Goal: Transaction & Acquisition: Download file/media

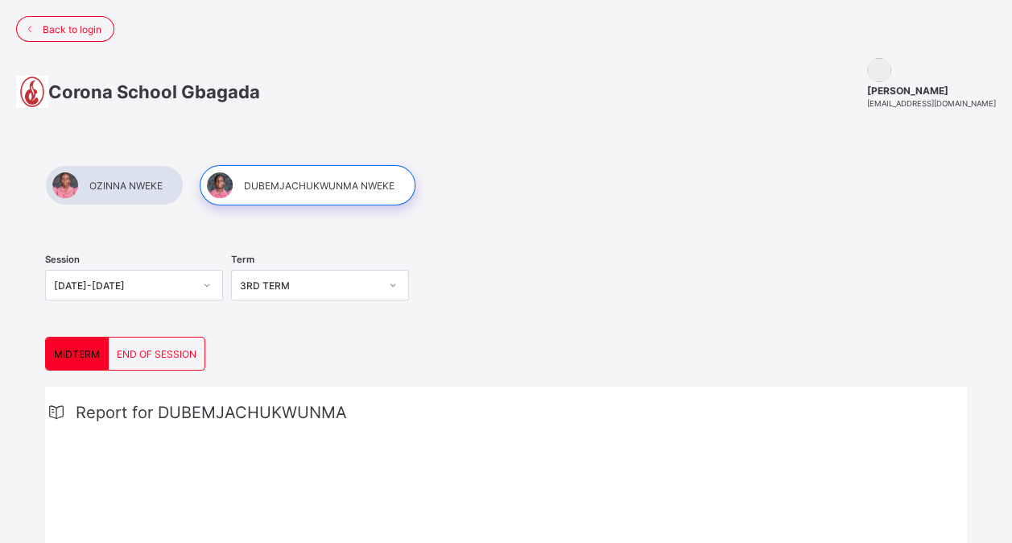
click at [156, 344] on div "END OF SESSION" at bounding box center [157, 353] width 96 height 32
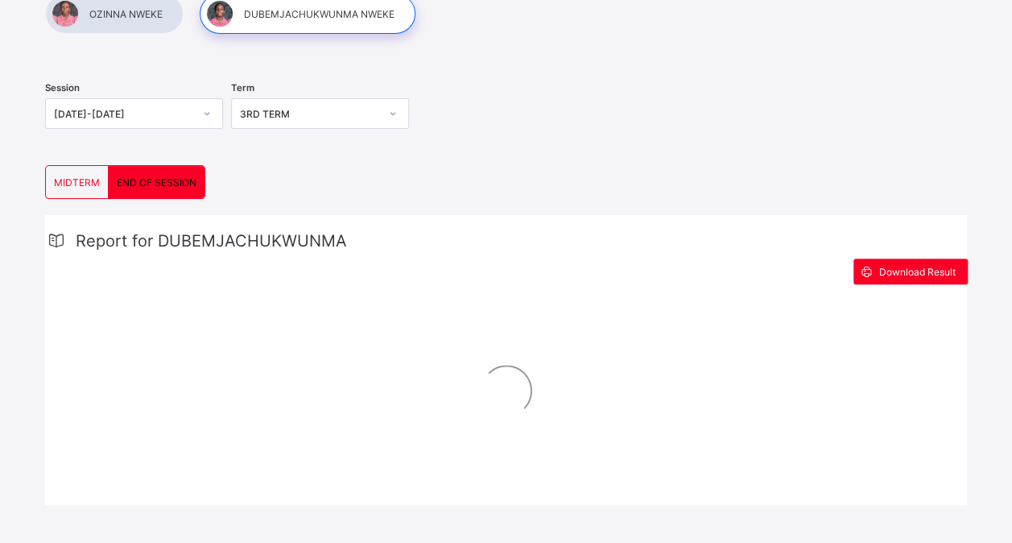
scroll to position [239, 0]
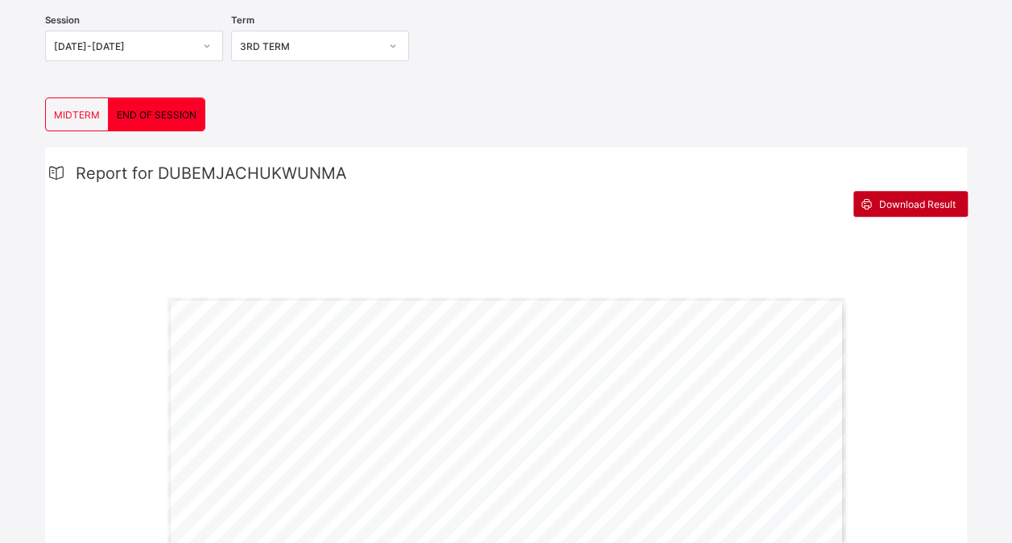
click at [907, 198] on span "Download Result" at bounding box center [918, 204] width 77 height 12
click at [450, 174] on div "Report for DUBEMJACHUKWUNMA" at bounding box center [506, 173] width 922 height 19
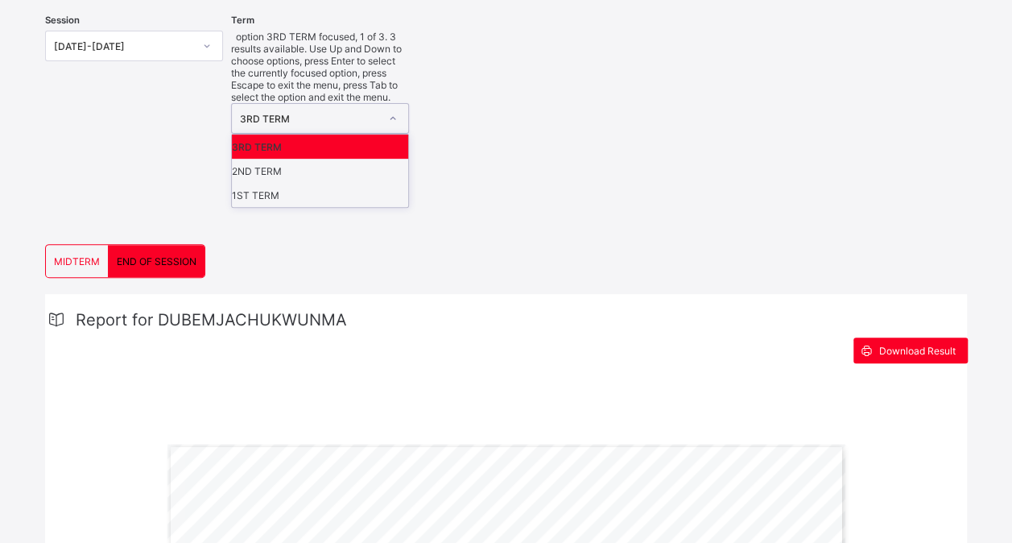
click at [403, 106] on div at bounding box center [392, 119] width 27 height 26
click at [343, 159] on div "2ND TERM" at bounding box center [320, 171] width 176 height 24
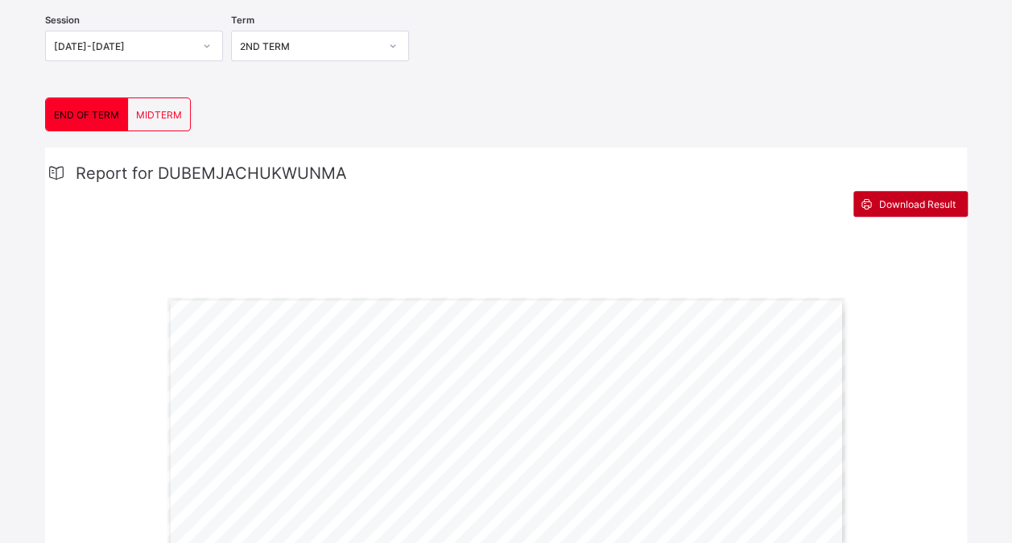
click at [950, 200] on span "Download Result" at bounding box center [918, 204] width 77 height 12
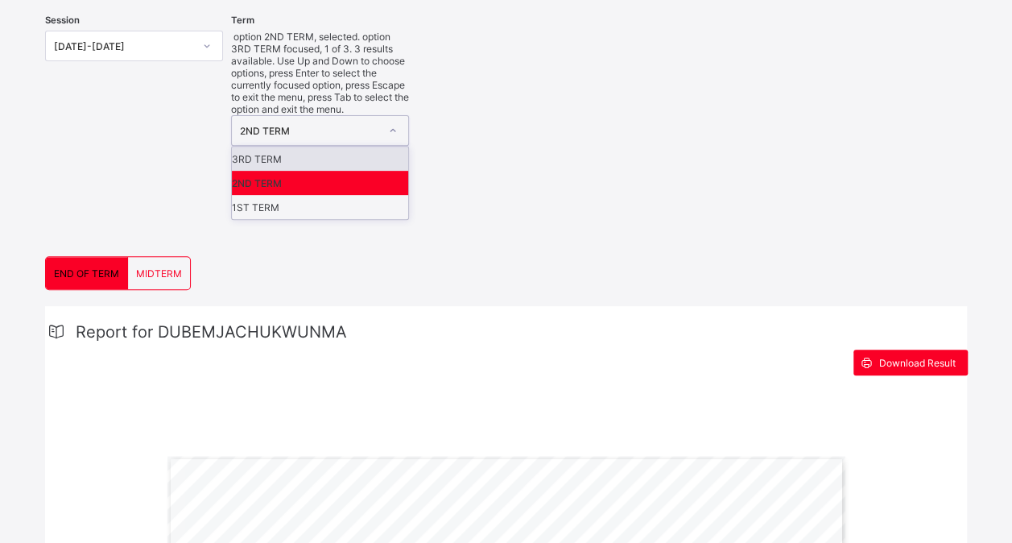
click at [398, 122] on icon at bounding box center [393, 130] width 10 height 16
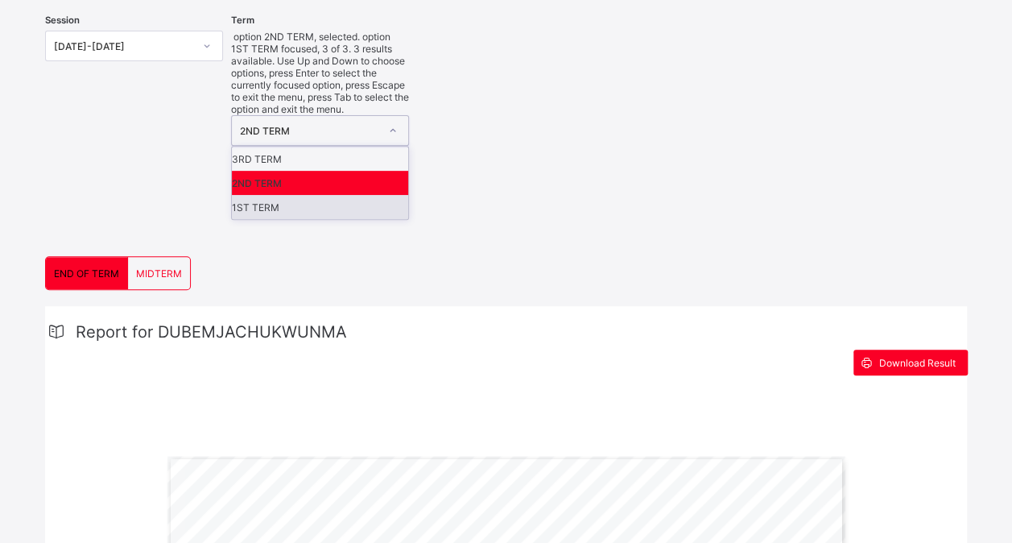
click at [336, 195] on div "1ST TERM" at bounding box center [320, 207] width 176 height 24
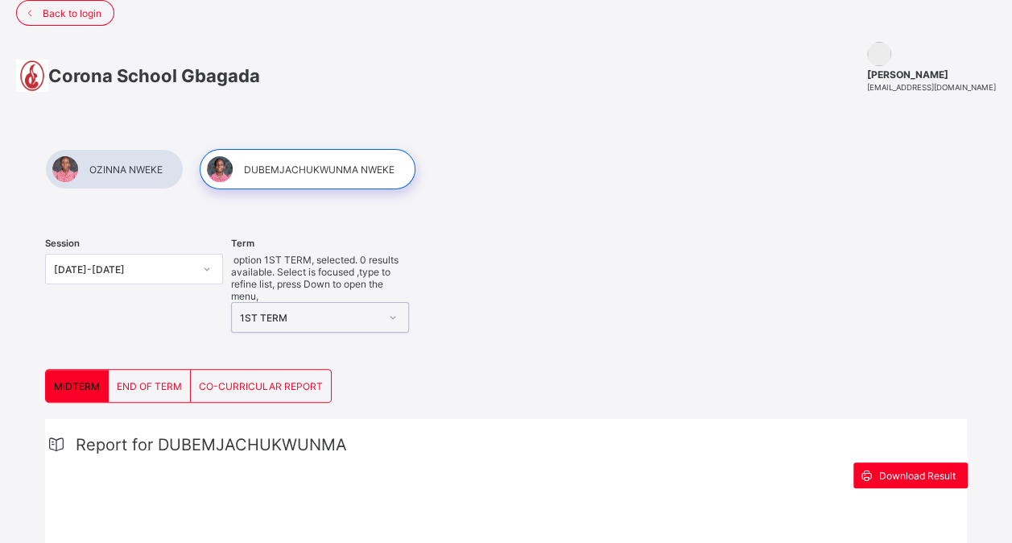
scroll to position [0, 0]
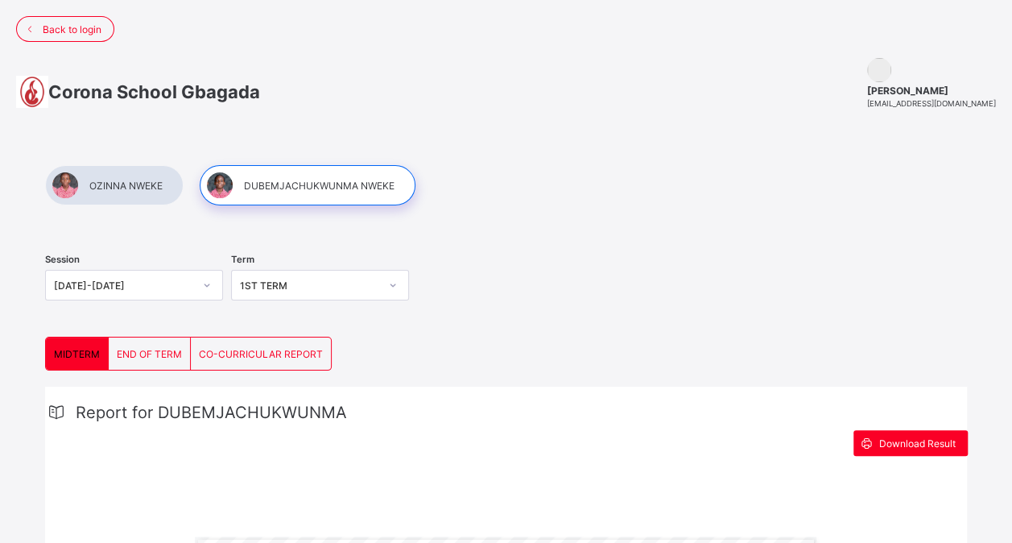
click at [135, 354] on span "END OF TERM" at bounding box center [149, 354] width 65 height 12
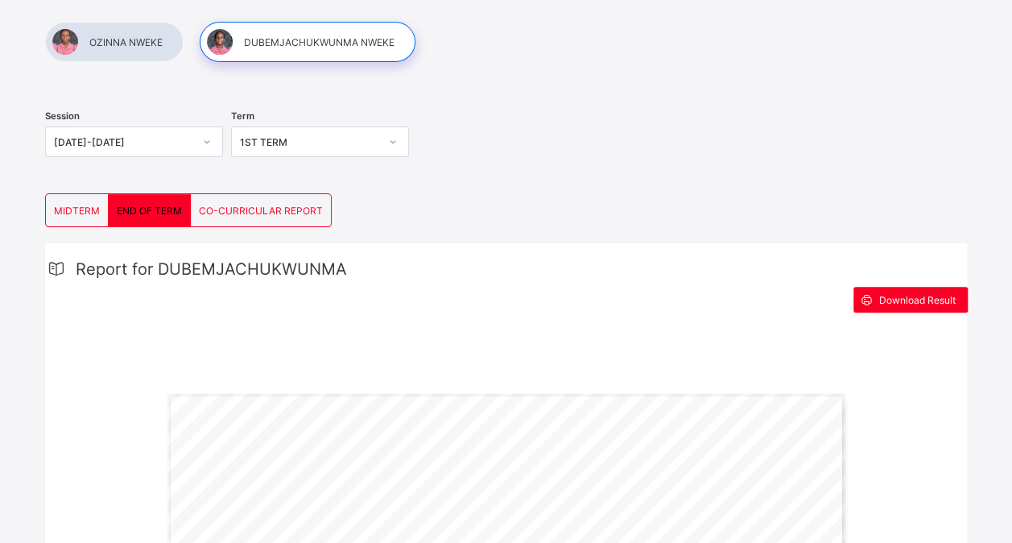
scroll to position [155, 0]
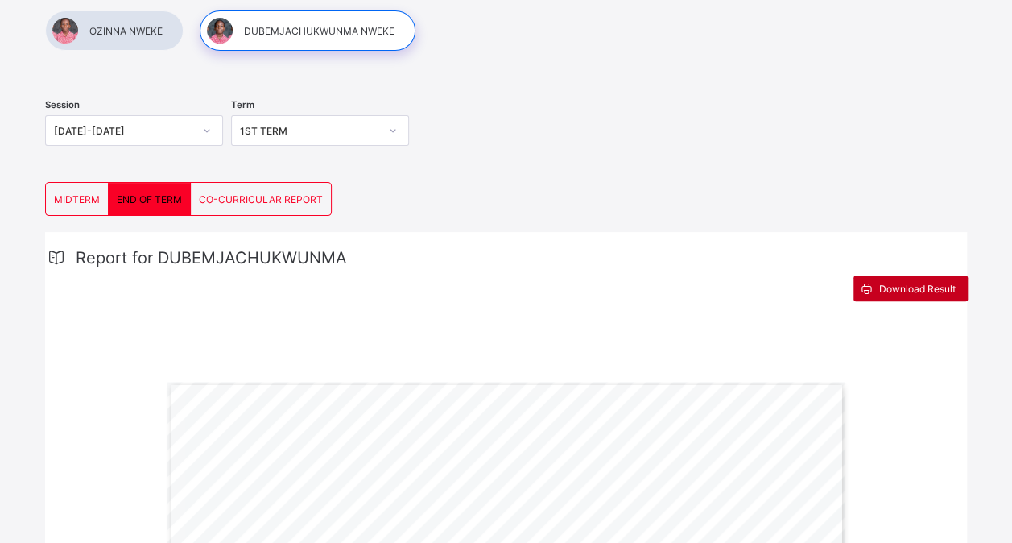
click at [927, 283] on span "Download Result" at bounding box center [918, 289] width 77 height 12
